Goal: Information Seeking & Learning: Check status

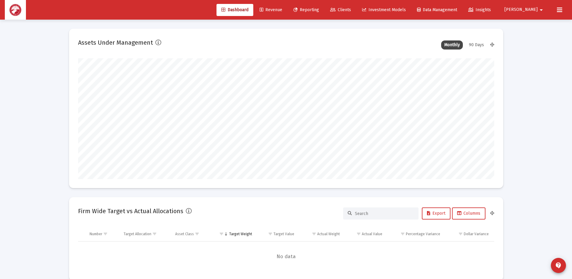
scroll to position [121, 224]
type input "[DATE]"
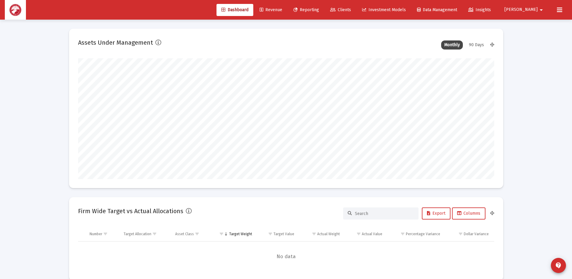
click at [351, 11] on span "Clients" at bounding box center [340, 9] width 21 height 5
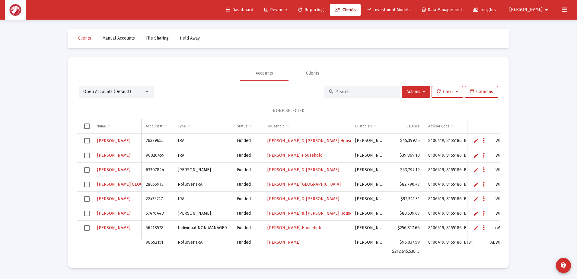
click at [363, 90] on input at bounding box center [365, 91] width 59 height 5
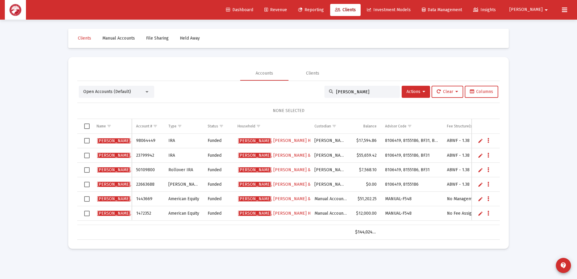
type input "[PERSON_NAME]"
click at [268, 171] on span "[PERSON_NAME] & [PERSON_NAME]" at bounding box center [291, 169] width 107 height 5
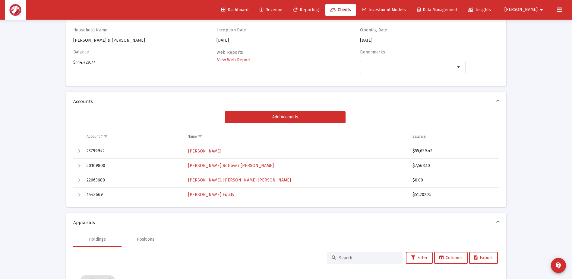
scroll to position [30, 0]
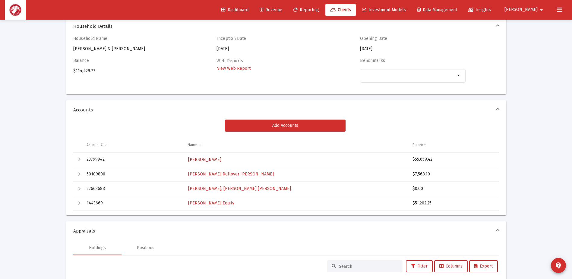
click at [206, 158] on span "[PERSON_NAME]" at bounding box center [204, 159] width 33 height 5
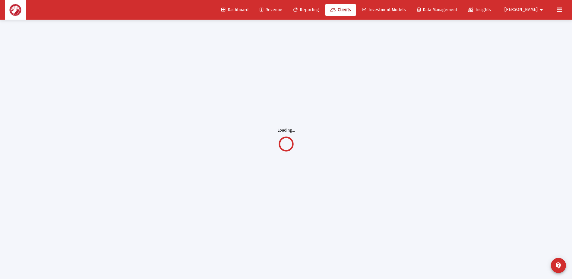
scroll to position [20, 0]
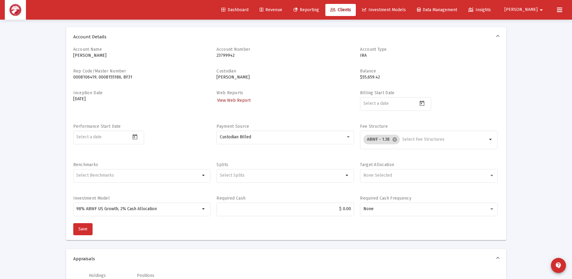
click at [236, 100] on span "View Web Report" at bounding box center [233, 100] width 33 height 5
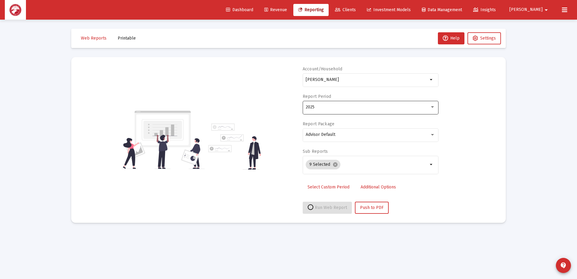
click at [319, 105] on div "2025" at bounding box center [368, 107] width 124 height 5
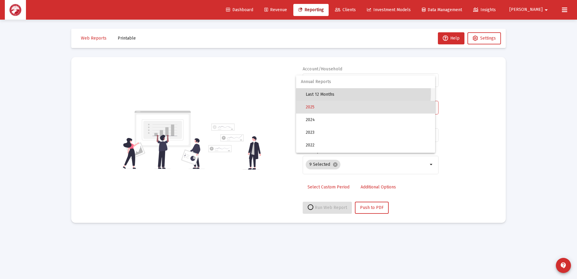
click at [332, 93] on span "Last 12 Months" at bounding box center [368, 94] width 125 height 13
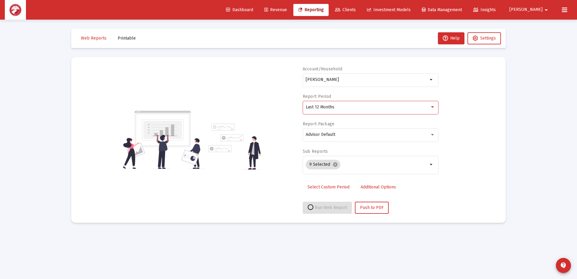
select select "View all"
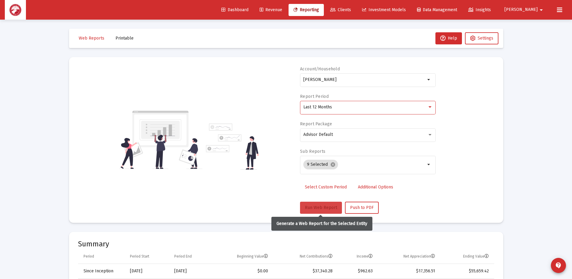
click at [327, 204] on button "Run Web Report" at bounding box center [321, 207] width 42 height 12
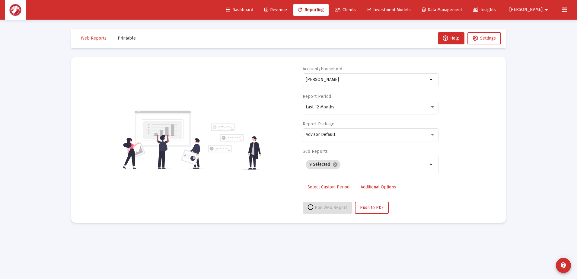
select select "View all"
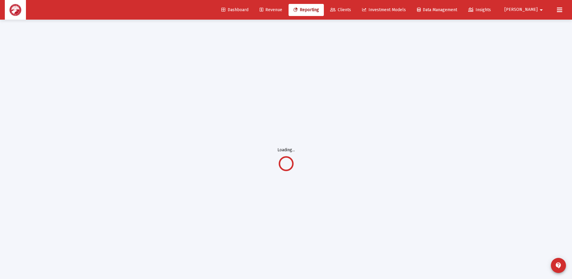
scroll to position [20, 0]
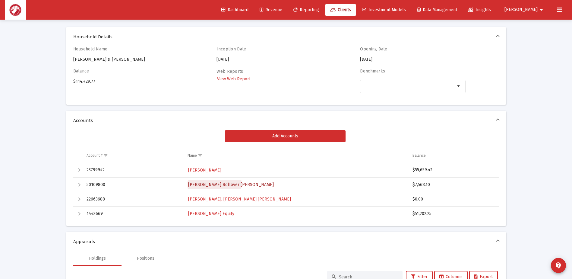
click at [202, 183] on span "[PERSON_NAME] Rollover [PERSON_NAME]" at bounding box center [231, 184] width 86 height 5
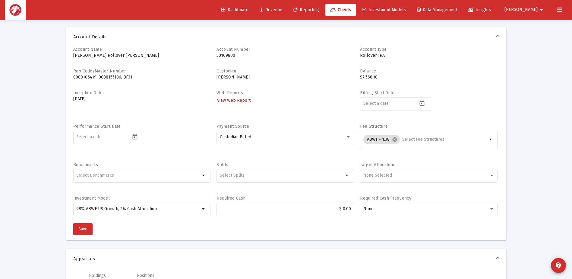
click at [228, 102] on span "View Web Report" at bounding box center [233, 100] width 33 height 5
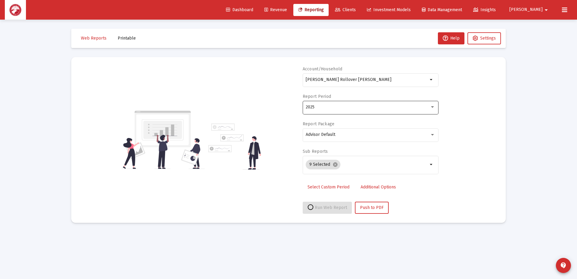
click at [351, 101] on div "2025" at bounding box center [370, 107] width 129 height 15
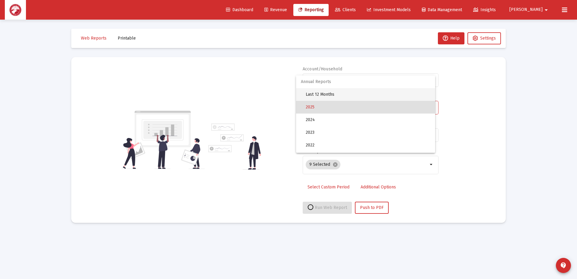
click at [348, 94] on span "Last 12 Months" at bounding box center [368, 94] width 125 height 13
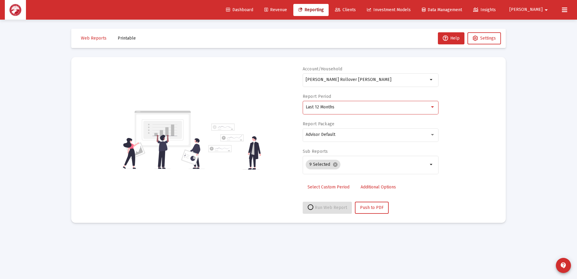
select select "View all"
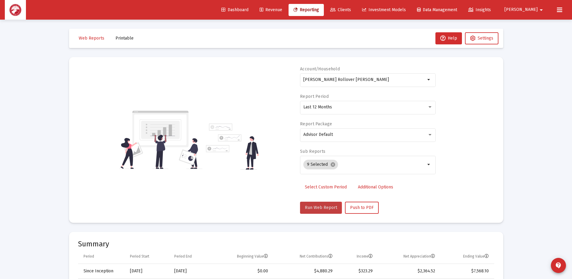
click at [312, 208] on span "Run Web Report" at bounding box center [321, 207] width 32 height 5
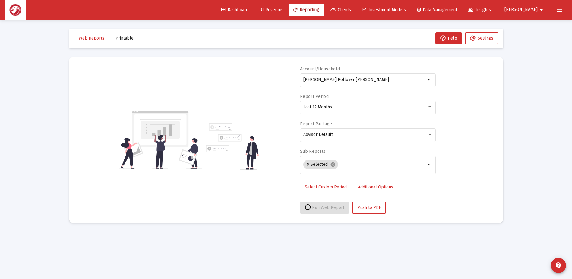
select select "View all"
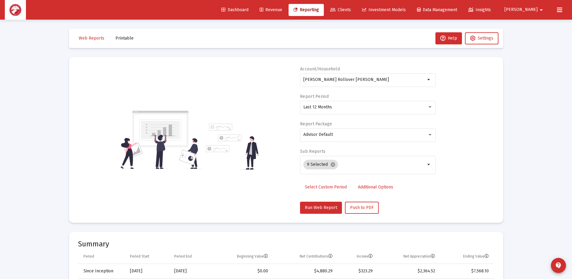
click at [351, 11] on span "Clients" at bounding box center [340, 9] width 21 height 5
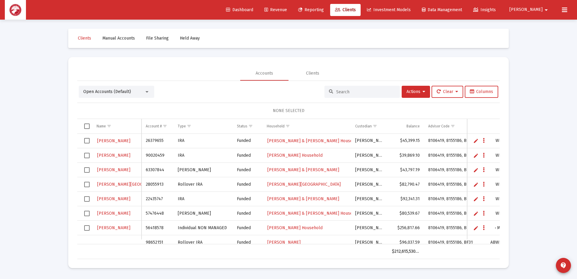
click at [342, 93] on input at bounding box center [365, 91] width 59 height 5
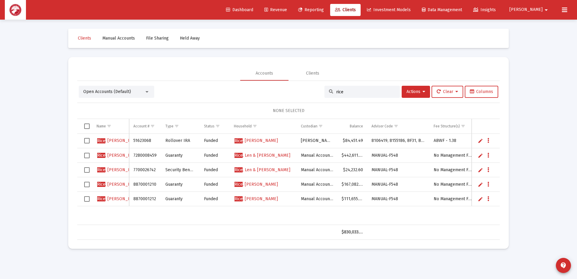
click at [360, 94] on div "rice" at bounding box center [361, 92] width 75 height 12
drag, startPoint x: 360, startPoint y: 94, endPoint x: 350, endPoint y: 84, distance: 14.3
click at [358, 93] on div "rice" at bounding box center [361, 92] width 75 height 12
click at [351, 88] on div "rice" at bounding box center [361, 92] width 75 height 12
click at [351, 94] on input "rice" at bounding box center [365, 91] width 59 height 5
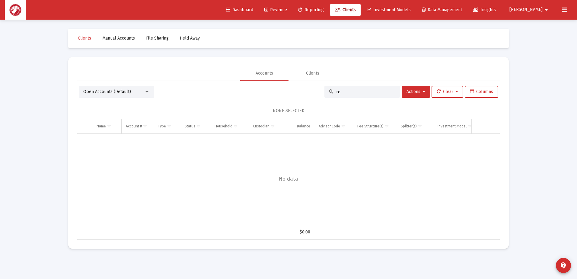
type input "r"
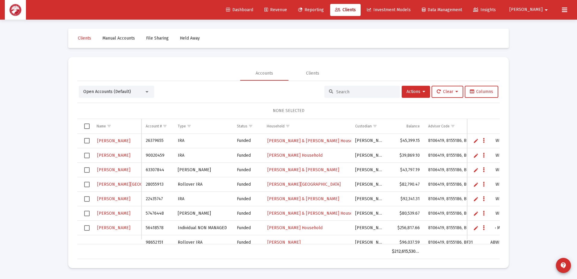
click at [340, 11] on icon at bounding box center [337, 10] width 5 height 4
click at [346, 93] on input at bounding box center [365, 91] width 59 height 5
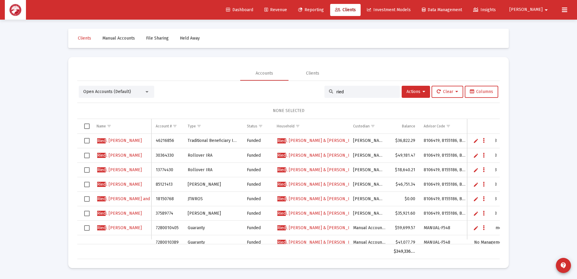
type input "ried"
click at [320, 153] on span "Ried i, [PERSON_NAME] & [PERSON_NAME]" at bounding box center [318, 155] width 83 height 5
drag, startPoint x: 416, startPoint y: 140, endPoint x: 395, endPoint y: 143, distance: 20.7
click at [395, 143] on td "$36,822.29" at bounding box center [404, 141] width 30 height 14
copy td "$36,822.29"
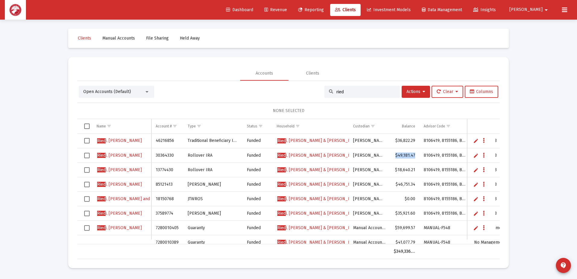
drag, startPoint x: 418, startPoint y: 156, endPoint x: 398, endPoint y: 158, distance: 21.0
click at [398, 158] on td "$49,181.47" at bounding box center [404, 155] width 30 height 14
copy td "$49,181.47"
drag, startPoint x: 417, startPoint y: 184, endPoint x: 396, endPoint y: 183, distance: 21.4
click at [396, 183] on td "$46,751.34" at bounding box center [404, 184] width 30 height 14
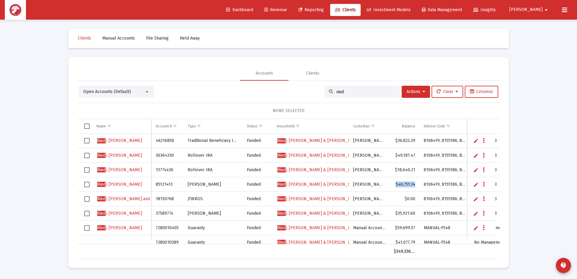
copy td "$46,751.34"
drag, startPoint x: 414, startPoint y: 169, endPoint x: 396, endPoint y: 171, distance: 18.3
click at [396, 171] on td "$18,640.21" at bounding box center [404, 170] width 30 height 14
copy td "$18,640.21"
drag, startPoint x: 417, startPoint y: 213, endPoint x: 394, endPoint y: 214, distance: 23.0
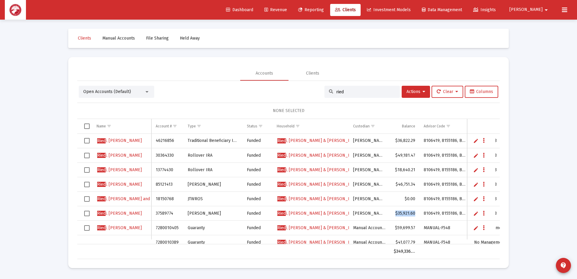
click at [394, 214] on td "$35,921.60" at bounding box center [404, 213] width 30 height 14
copy td "$35,921.60"
click at [297, 138] on span "Ried i, [PERSON_NAME] & [PERSON_NAME]" at bounding box center [318, 140] width 83 height 5
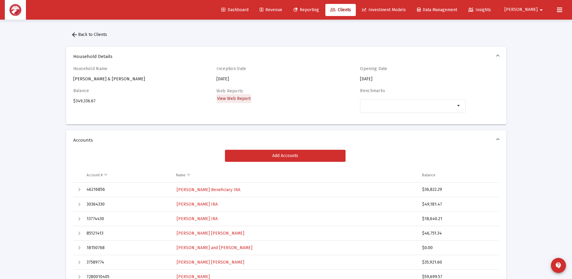
click at [236, 98] on span "View Web Report" at bounding box center [233, 98] width 33 height 5
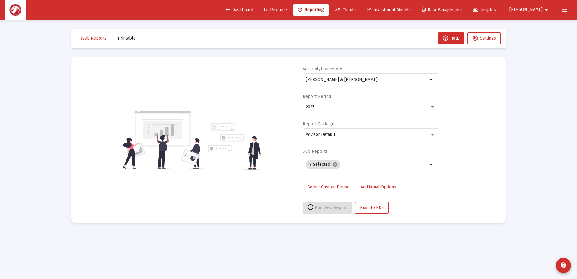
click at [341, 109] on div "2025" at bounding box center [370, 107] width 129 height 15
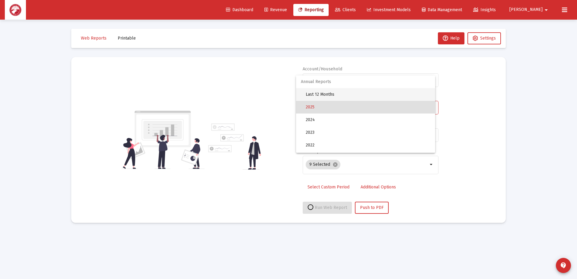
click at [336, 94] on span "Last 12 Months" at bounding box center [368, 94] width 125 height 13
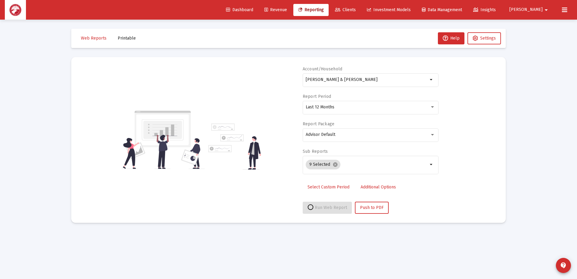
select select "View all"
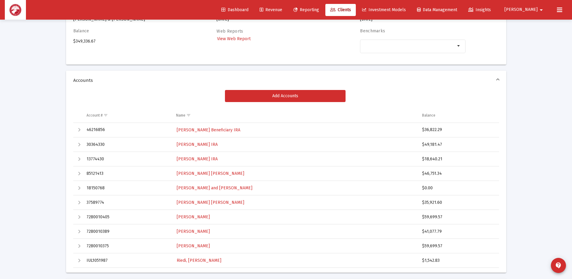
scroll to position [60, 0]
click at [215, 129] on span "[PERSON_NAME] Beneficiary IRA" at bounding box center [209, 129] width 64 height 5
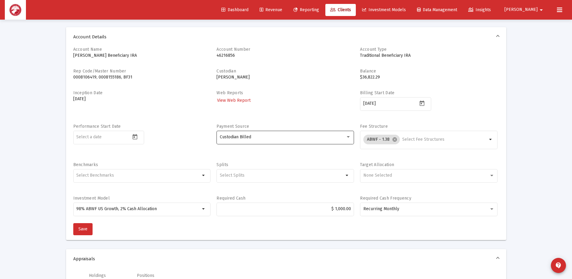
click at [292, 132] on div "Custodian Billed" at bounding box center [285, 136] width 131 height 15
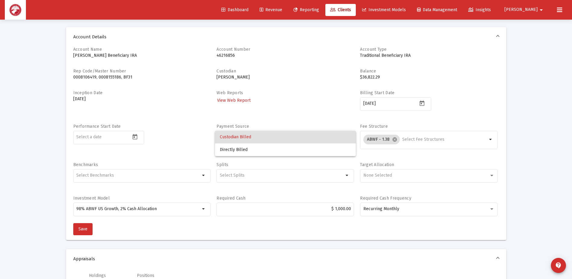
click at [293, 118] on div at bounding box center [286, 139] width 572 height 279
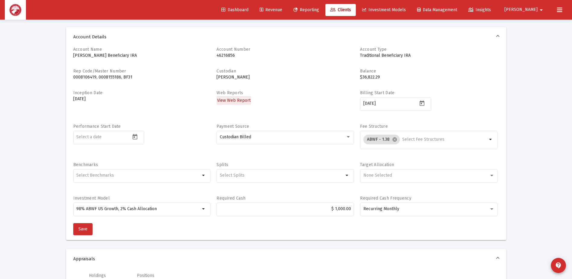
click at [243, 100] on span "View Web Report" at bounding box center [233, 100] width 33 height 5
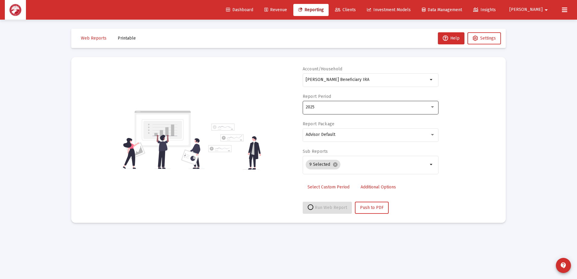
click at [380, 108] on div "2025" at bounding box center [368, 107] width 124 height 5
select select "View all"
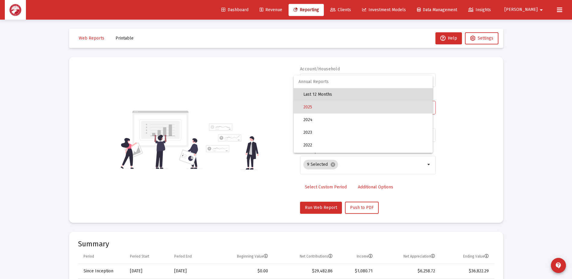
click at [364, 95] on span "Last 12 Months" at bounding box center [365, 94] width 125 height 13
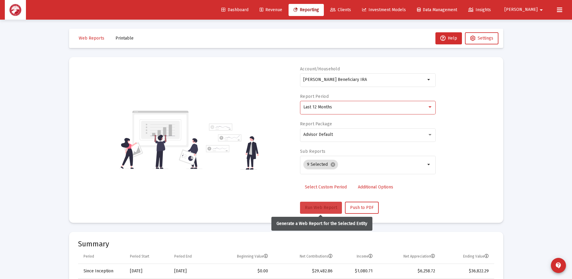
click at [329, 207] on span "Run Web Report" at bounding box center [321, 207] width 32 height 5
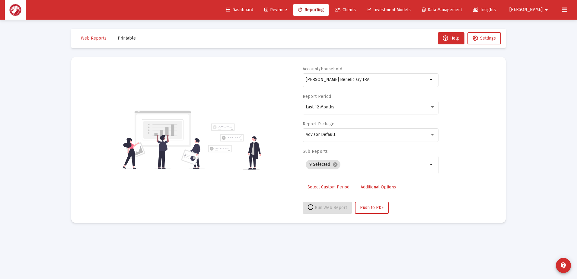
select select "View all"
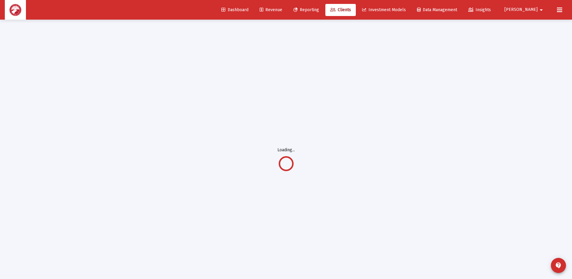
scroll to position [20, 0]
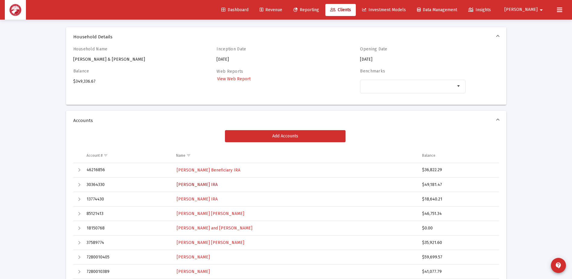
click at [216, 185] on span "[PERSON_NAME] IRA" at bounding box center [197, 184] width 41 height 5
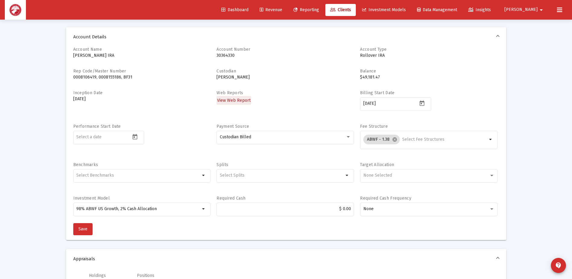
click at [236, 96] on link "View Web Report" at bounding box center [234, 100] width 35 height 9
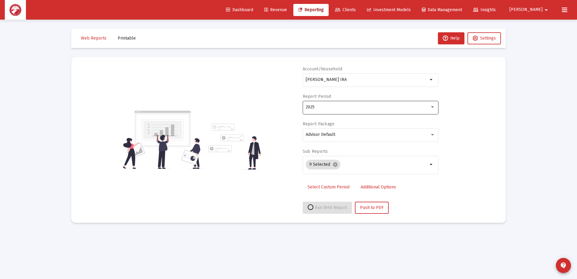
click at [332, 104] on div "2025" at bounding box center [370, 107] width 129 height 15
select select "View all"
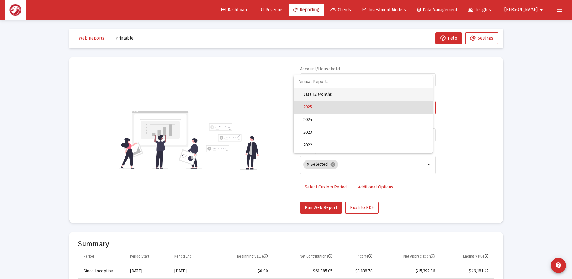
click at [330, 93] on span "Last 12 Months" at bounding box center [365, 94] width 125 height 13
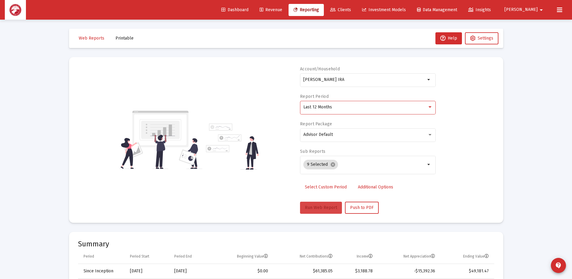
click at [327, 203] on button "Run Web Report" at bounding box center [321, 207] width 42 height 12
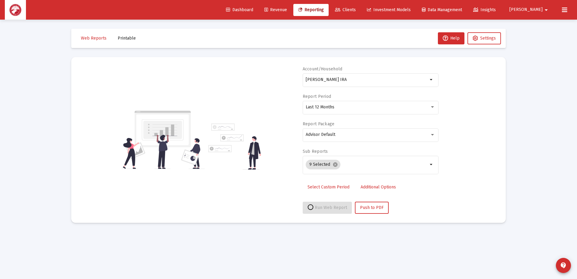
select select "View all"
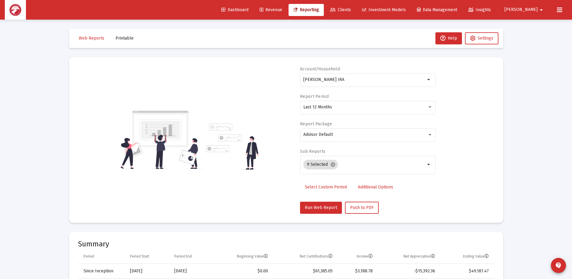
scroll to position [20, 0]
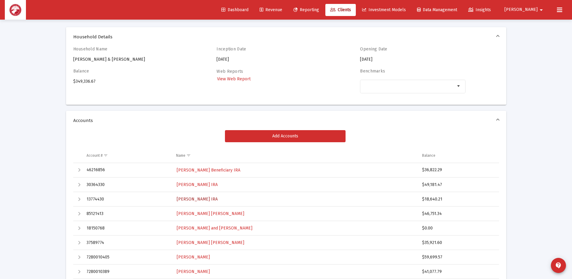
click at [195, 201] on span "[PERSON_NAME] IRA" at bounding box center [197, 198] width 41 height 5
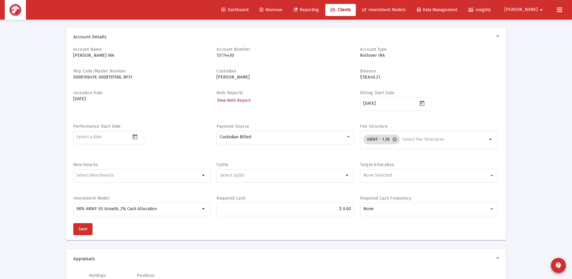
click at [231, 97] on link "View Web Report" at bounding box center [234, 100] width 35 height 9
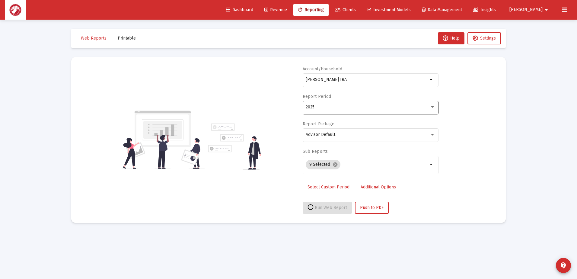
click at [336, 106] on div "2025" at bounding box center [368, 107] width 124 height 5
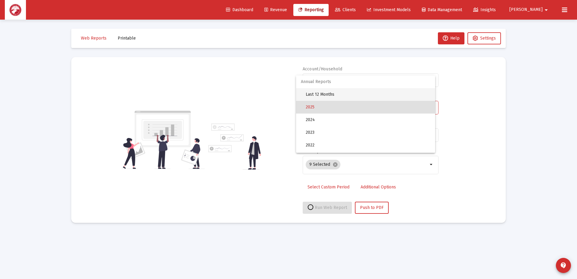
select select "View all"
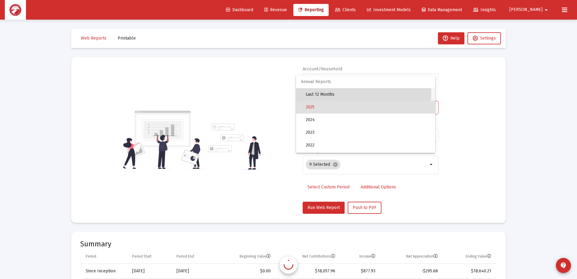
click at [332, 92] on span "Last 12 Months" at bounding box center [368, 94] width 125 height 13
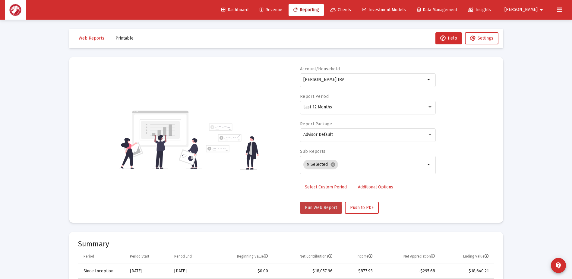
click at [313, 211] on button "Run Web Report" at bounding box center [321, 207] width 42 height 12
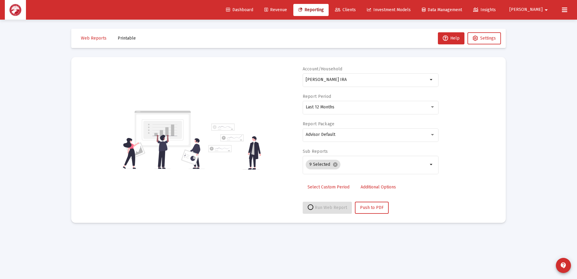
select select "View all"
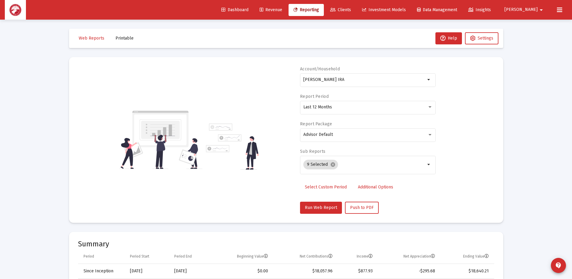
scroll to position [20, 0]
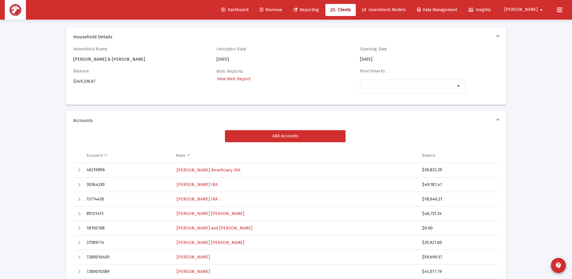
scroll to position [80, 0]
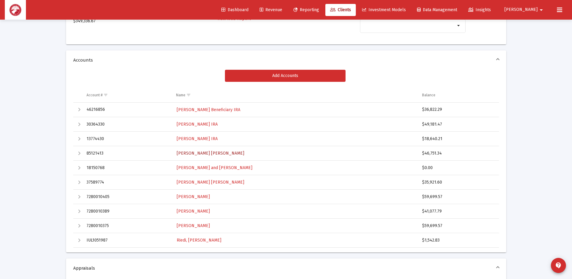
click at [207, 155] on span "[PERSON_NAME] [PERSON_NAME]" at bounding box center [211, 153] width 68 height 5
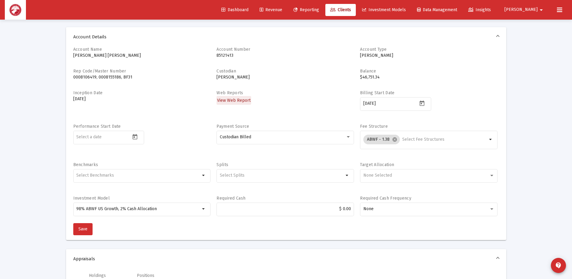
click at [238, 100] on span "View Web Report" at bounding box center [233, 100] width 33 height 5
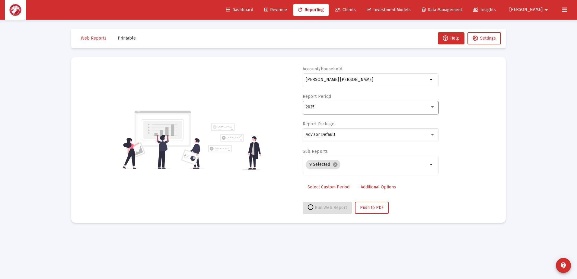
select select "View all"
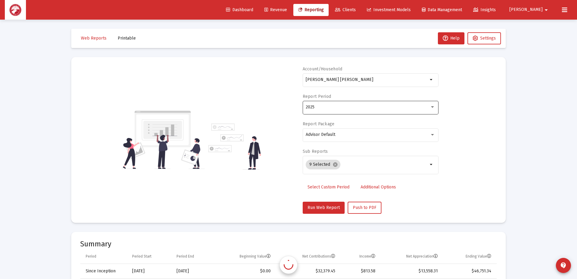
click at [333, 110] on div "2025" at bounding box center [370, 107] width 129 height 15
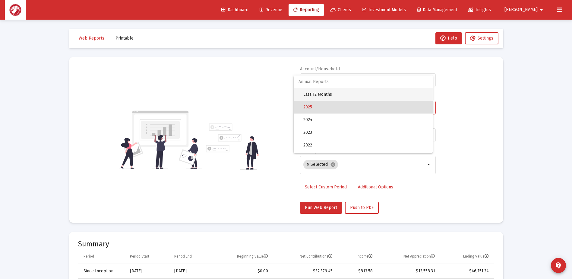
click at [328, 96] on span "Last 12 Months" at bounding box center [365, 94] width 125 height 13
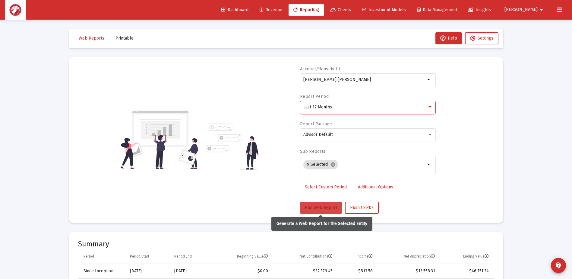
click at [325, 205] on span "Run Web Report" at bounding box center [321, 207] width 32 height 5
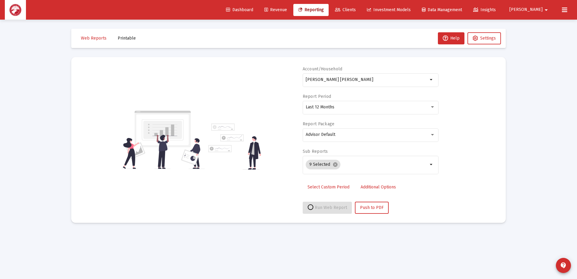
select select "View all"
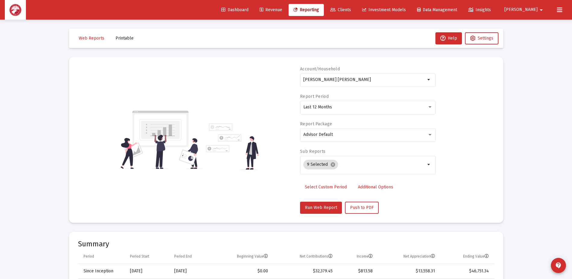
scroll to position [20, 0]
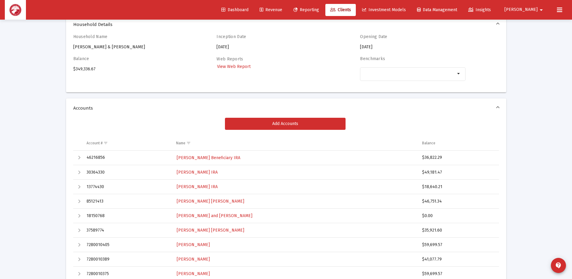
scroll to position [50, 0]
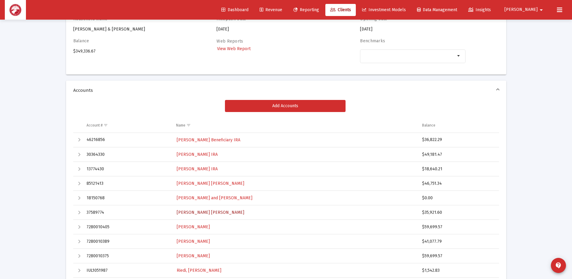
click at [205, 214] on span "[PERSON_NAME] [PERSON_NAME]" at bounding box center [211, 212] width 68 height 5
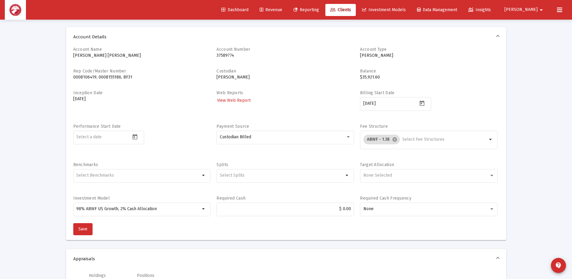
drag, startPoint x: 242, startPoint y: 106, endPoint x: 241, endPoint y: 103, distance: 3.4
click at [241, 106] on div "Web Reports View Web Report" at bounding box center [286, 103] width 138 height 27
click at [241, 103] on span "View Web Report" at bounding box center [233, 100] width 33 height 5
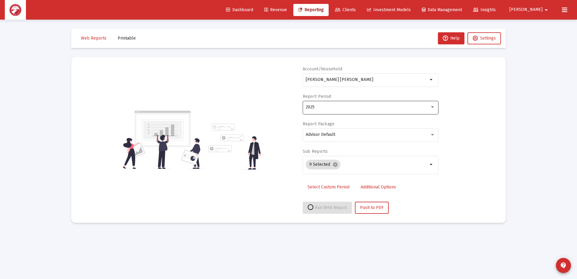
select select "View all"
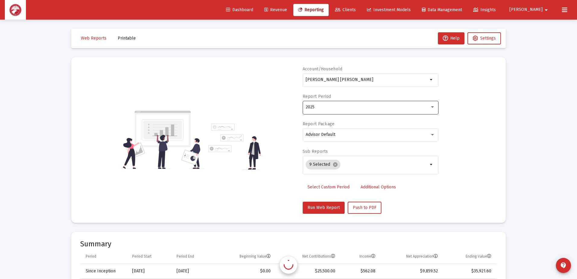
click at [349, 111] on div "2025" at bounding box center [370, 107] width 129 height 15
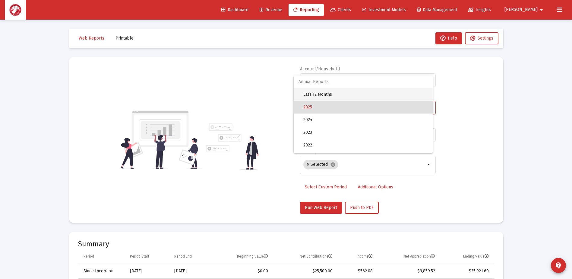
click at [335, 91] on span "Last 12 Months" at bounding box center [365, 94] width 125 height 13
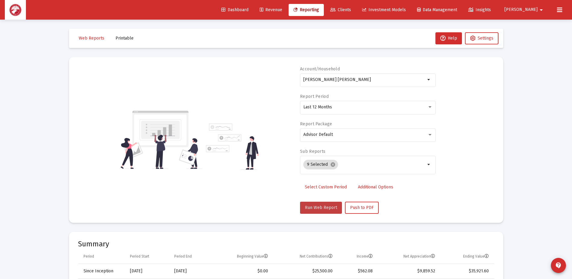
click at [329, 205] on span "Run Web Report" at bounding box center [321, 207] width 32 height 5
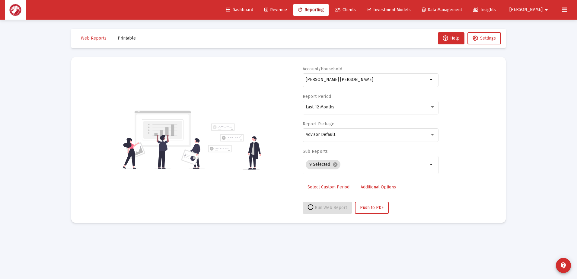
select select "View all"
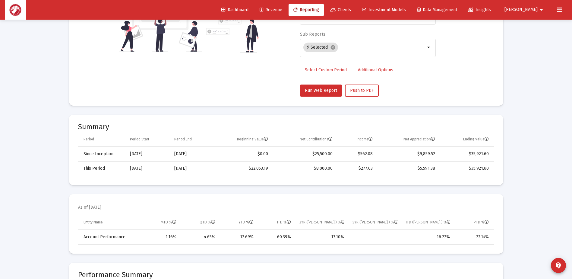
scroll to position [151, 0]
